Goal: Information Seeking & Learning: Learn about a topic

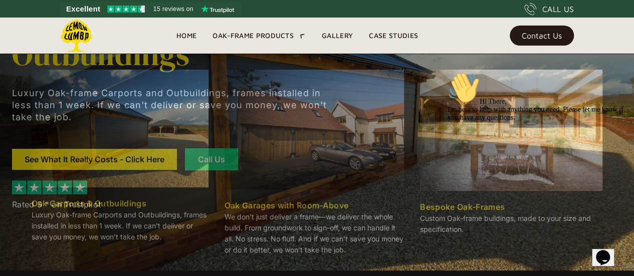
scroll to position [58, 0]
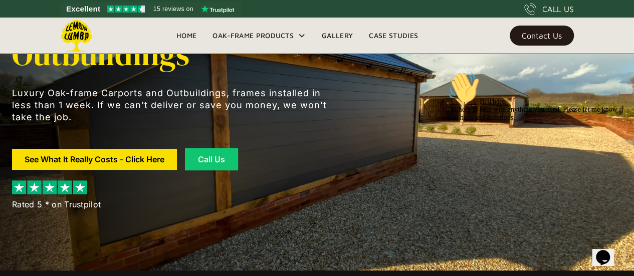
click at [329, 34] on link "Gallery" at bounding box center [337, 35] width 47 height 15
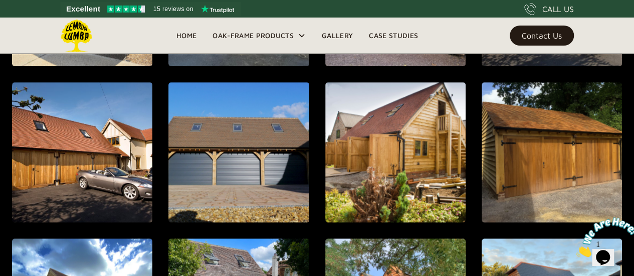
scroll to position [576, 0]
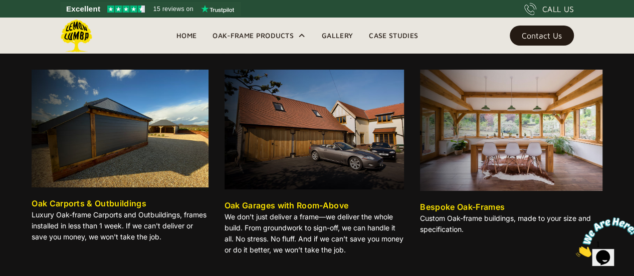
click at [129, 200] on div "Oak Carports & Outbuildings" at bounding box center [89, 203] width 115 height 12
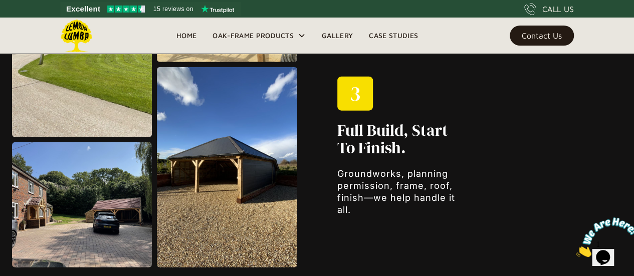
scroll to position [1190, 0]
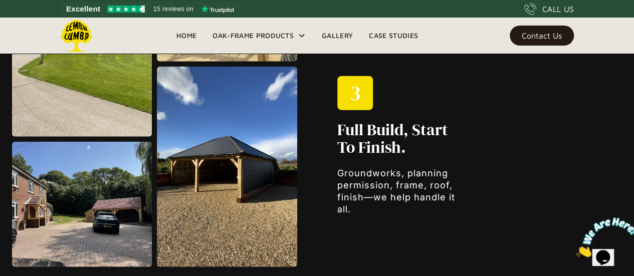
drag, startPoint x: 0, startPoint y: 0, endPoint x: 112, endPoint y: 211, distance: 238.9
click at [112, 211] on img at bounding box center [82, 204] width 140 height 125
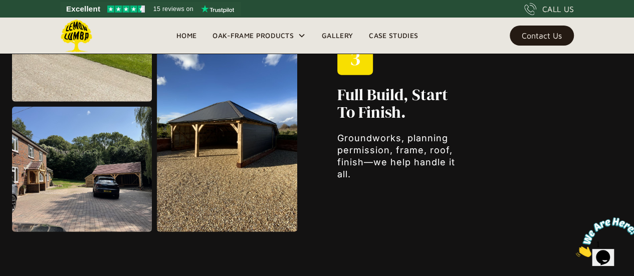
scroll to position [1224, 0]
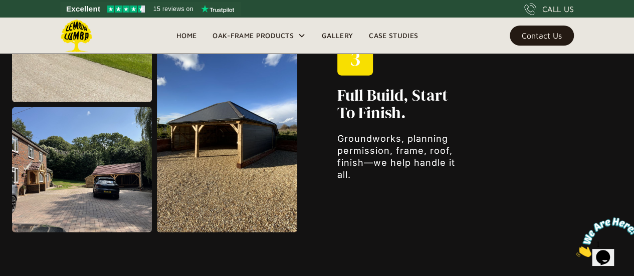
click at [112, 211] on img at bounding box center [82, 169] width 140 height 125
click at [107, 174] on img at bounding box center [82, 169] width 140 height 125
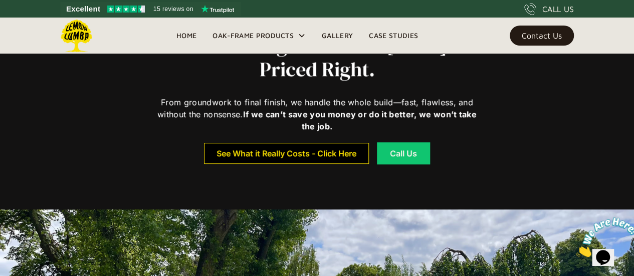
scroll to position [348, 0]
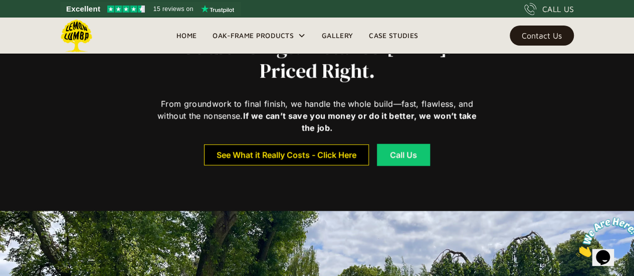
click at [259, 153] on div "See What it Really Costs - Click Here" at bounding box center [286, 154] width 140 height 7
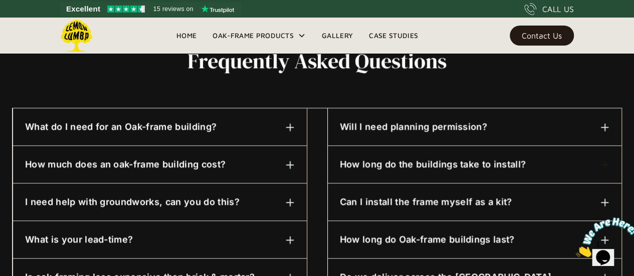
scroll to position [496, 0]
click at [290, 165] on img at bounding box center [290, 164] width 9 height 9
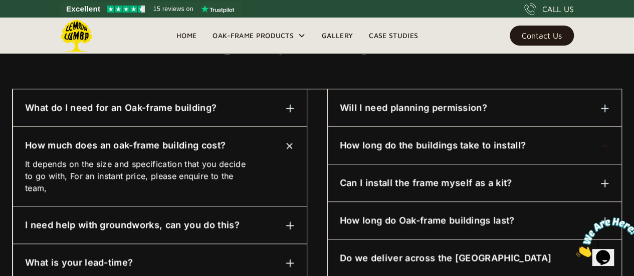
scroll to position [515, 0]
click at [606, 105] on img at bounding box center [604, 107] width 9 height 9
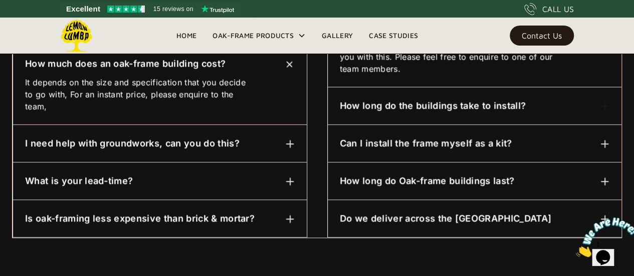
scroll to position [598, 0]
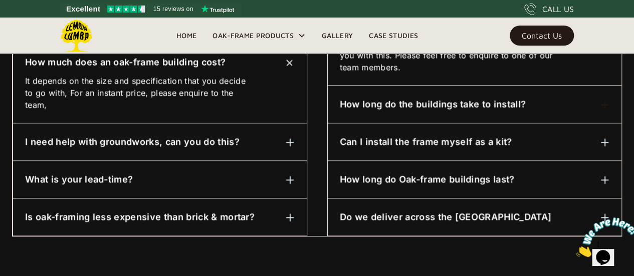
click at [605, 175] on img at bounding box center [604, 179] width 9 height 9
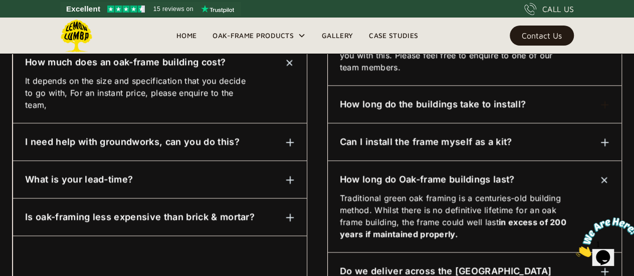
click at [605, 174] on img at bounding box center [604, 179] width 13 height 13
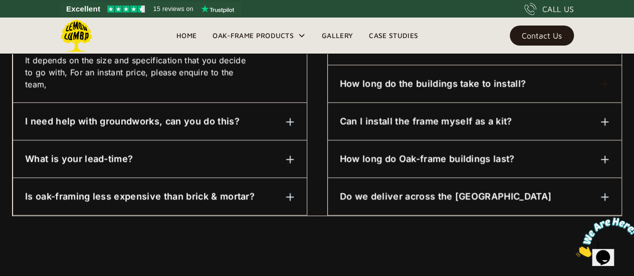
scroll to position [619, 0]
click at [604, 194] on img at bounding box center [604, 196] width 9 height 9
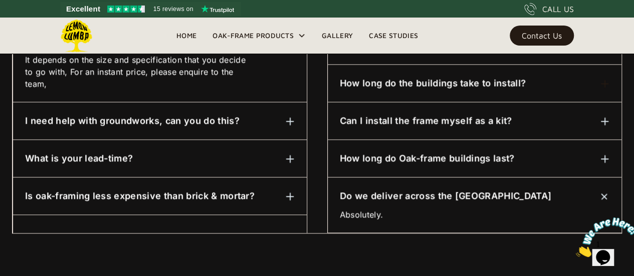
click at [185, 32] on link "Home" at bounding box center [186, 35] width 36 height 15
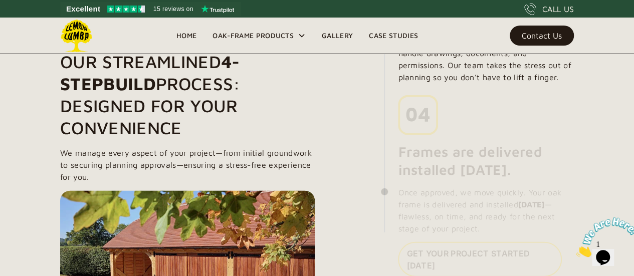
scroll to position [1139, 0]
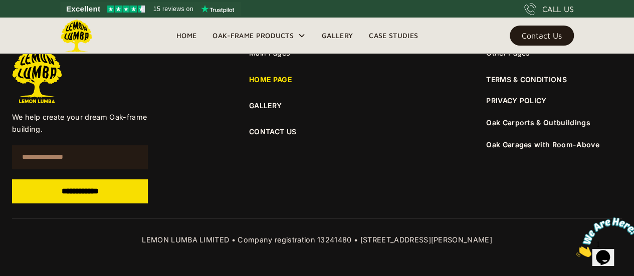
scroll to position [3794, 0]
click at [289, 131] on link "CONTACT US" at bounding box center [317, 131] width 136 height 11
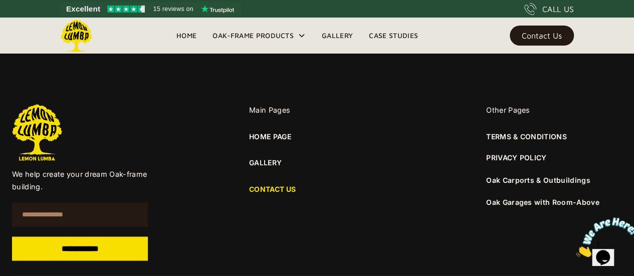
scroll to position [768, 0]
click at [278, 132] on link "HOME PAGE" at bounding box center [270, 137] width 42 height 11
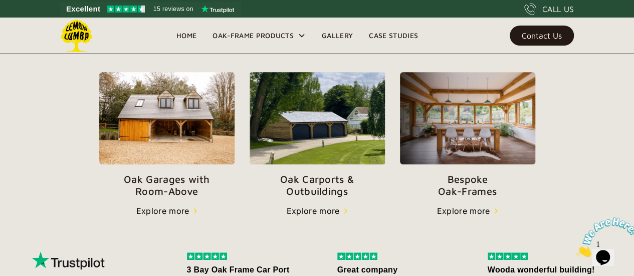
scroll to position [349, 0]
